Goal: Navigation & Orientation: Understand site structure

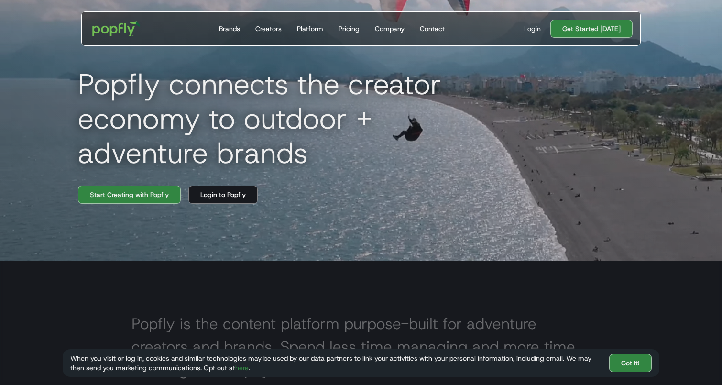
scroll to position [121, 0]
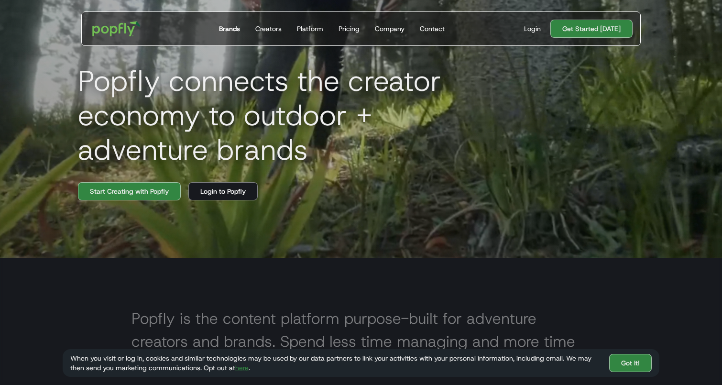
click at [235, 30] on div "Brands" at bounding box center [229, 29] width 21 height 10
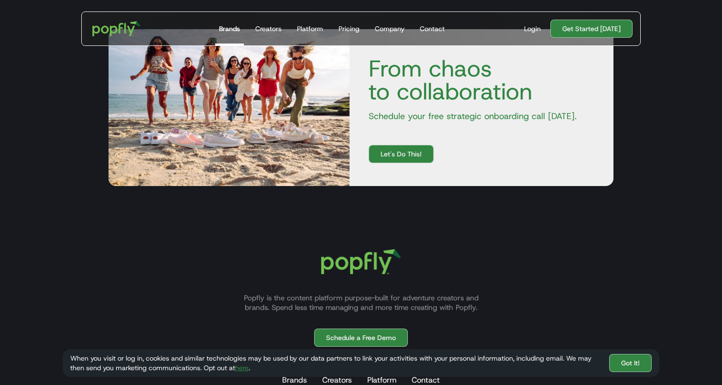
scroll to position [1785, 0]
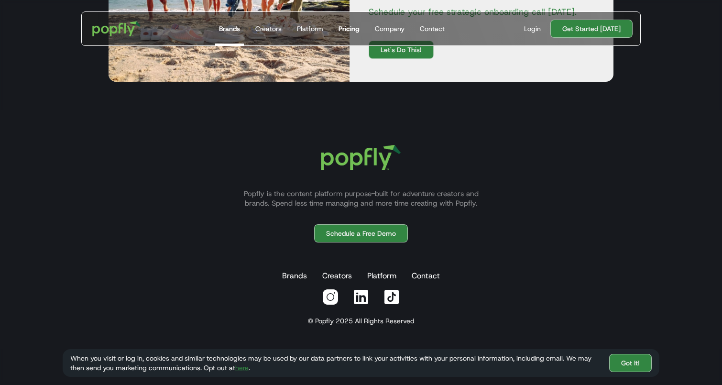
click at [359, 27] on div "Pricing" at bounding box center [349, 29] width 21 height 10
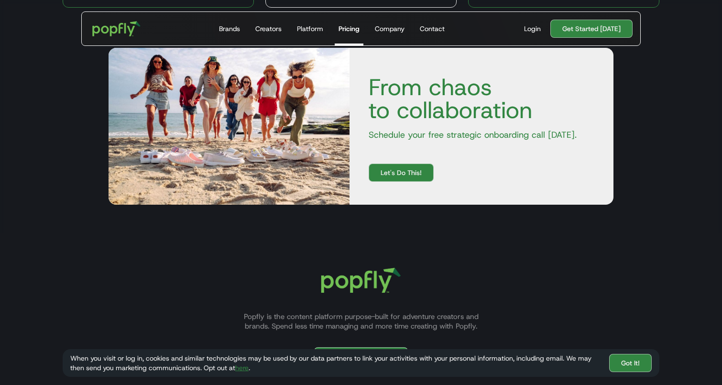
scroll to position [491, 0]
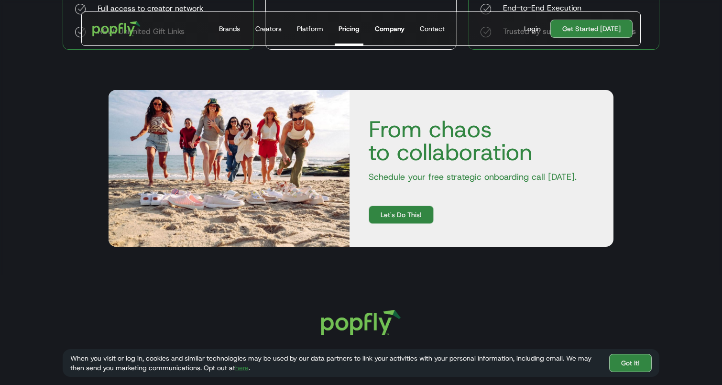
click at [395, 26] on div "Company" at bounding box center [390, 29] width 30 height 10
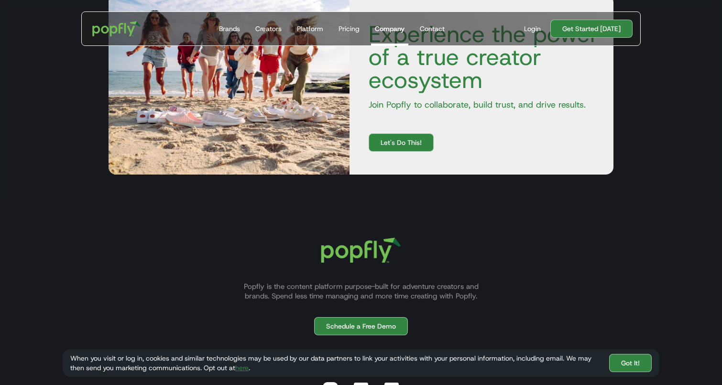
scroll to position [1498, 0]
